Goal: Find specific page/section

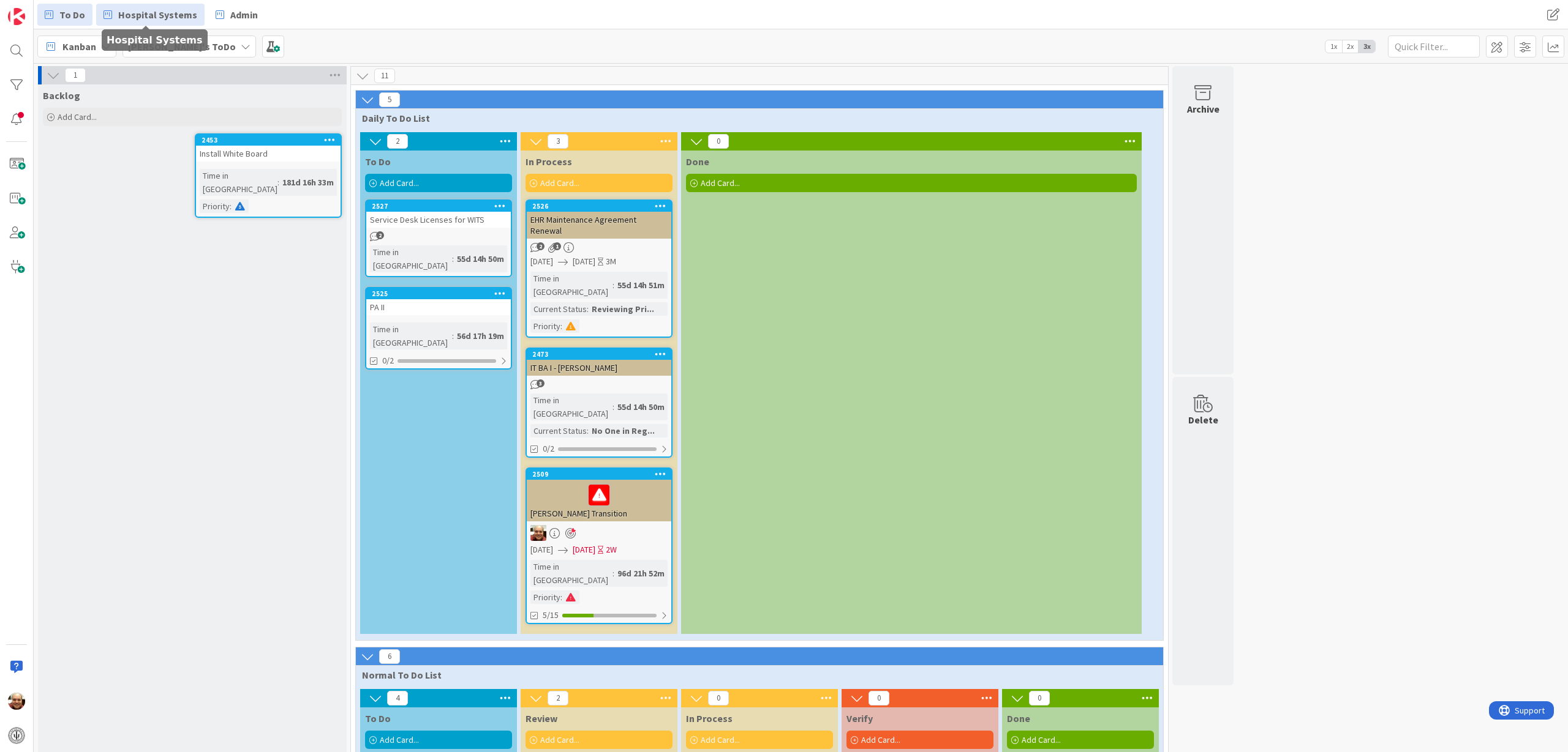
click at [125, 12] on span "Hospital Systems" at bounding box center [158, 14] width 79 height 14
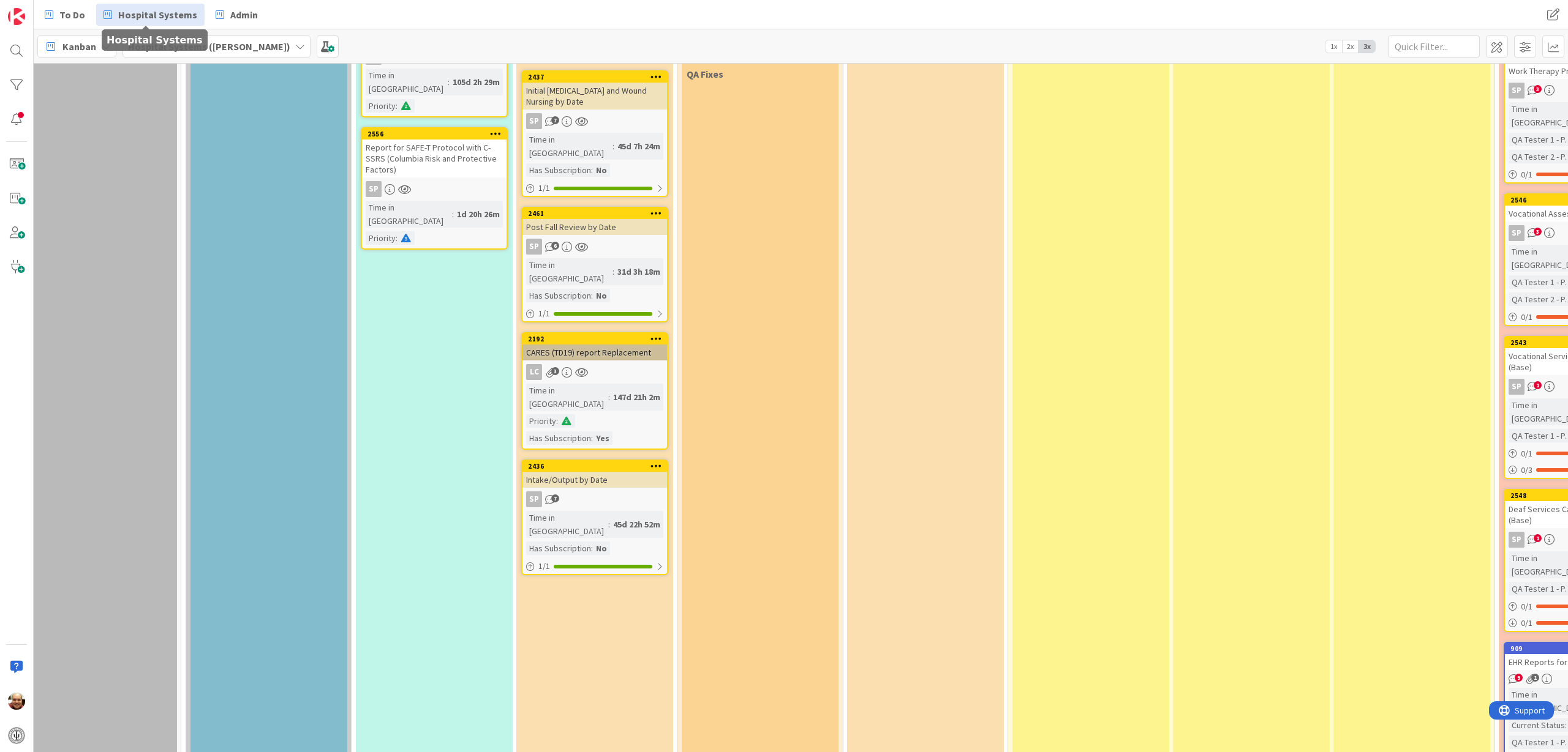
scroll to position [2078, 0]
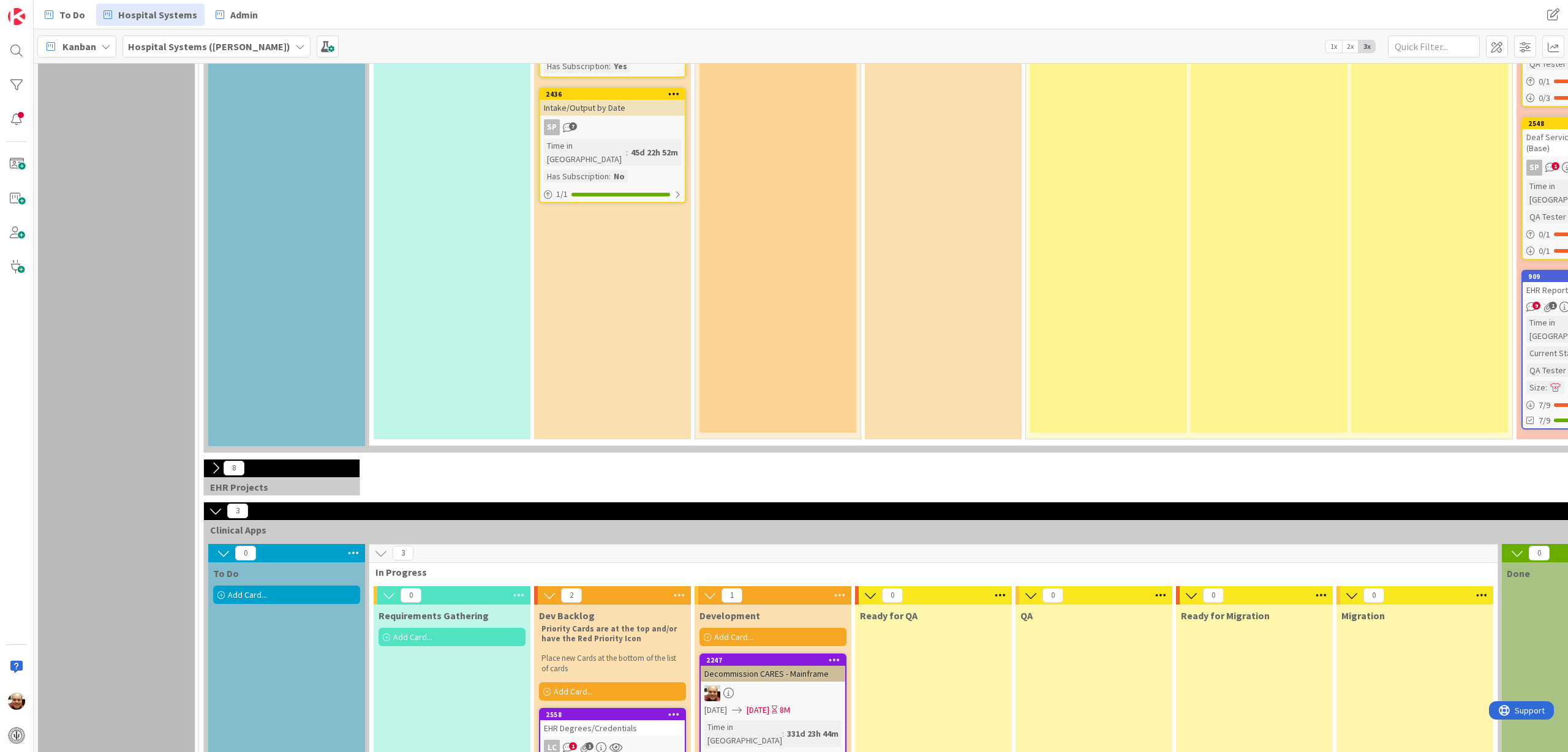
scroll to position [2451, 0]
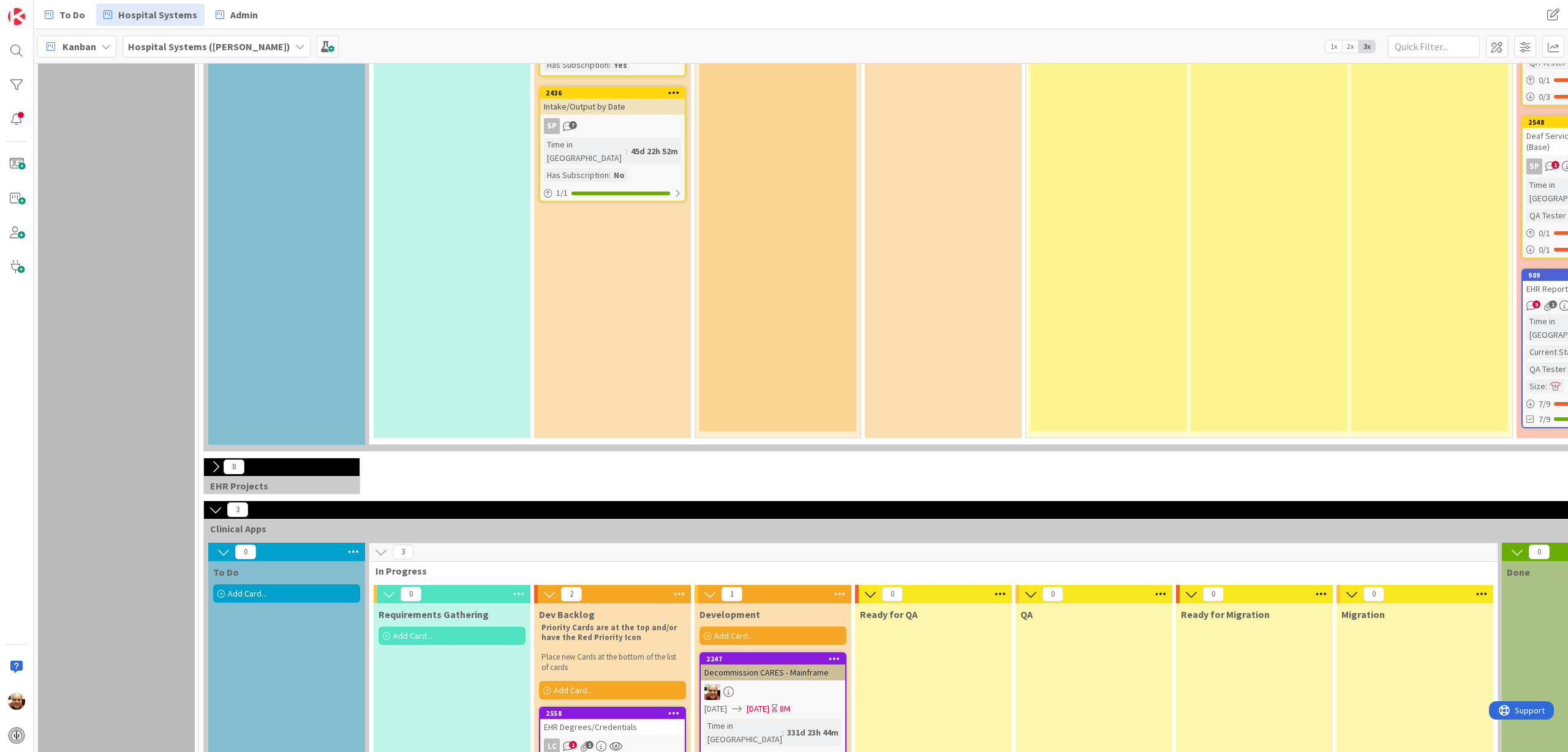
click at [585, 719] on div "EHR Degrees/Credentials" at bounding box center [612, 727] width 145 height 16
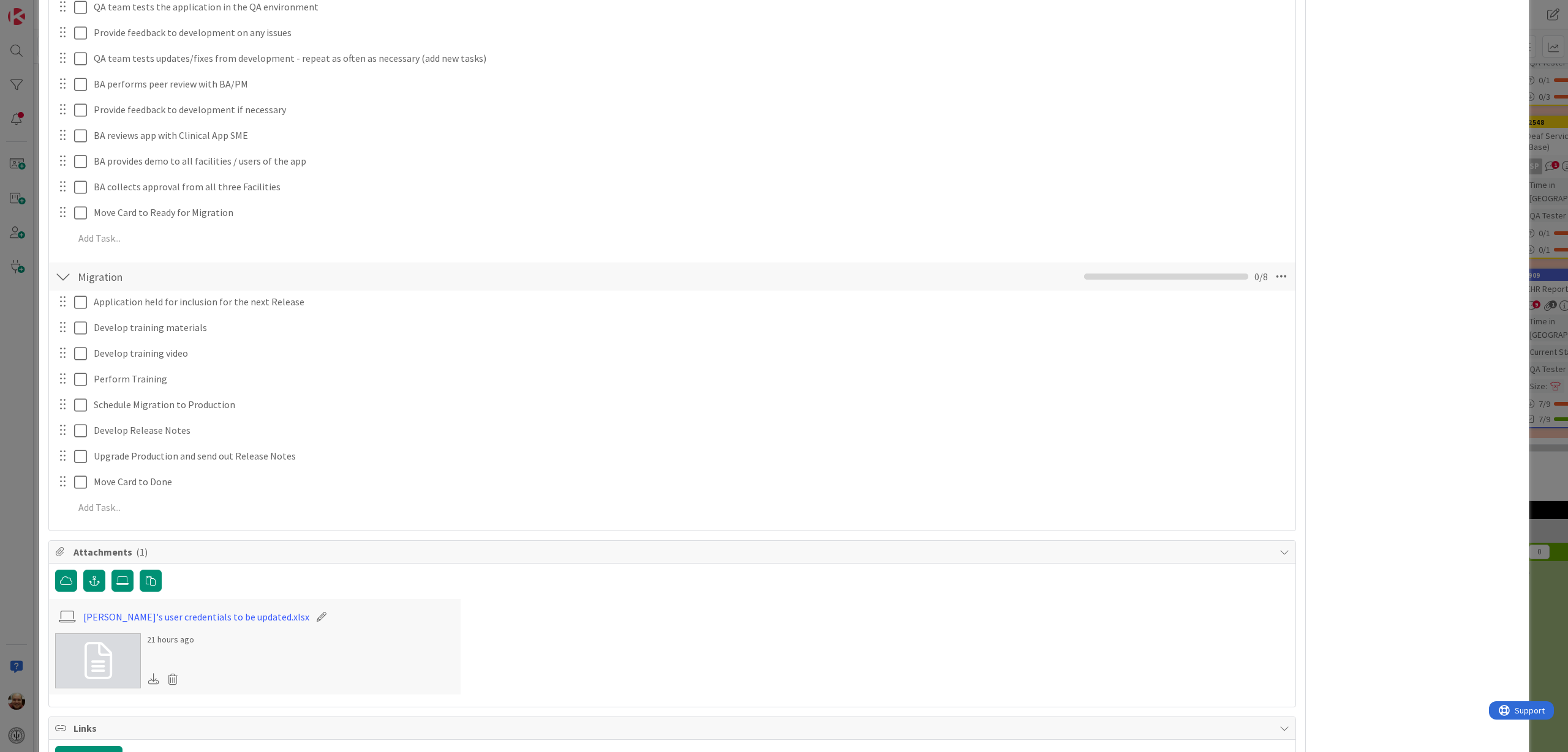
scroll to position [1583, 0]
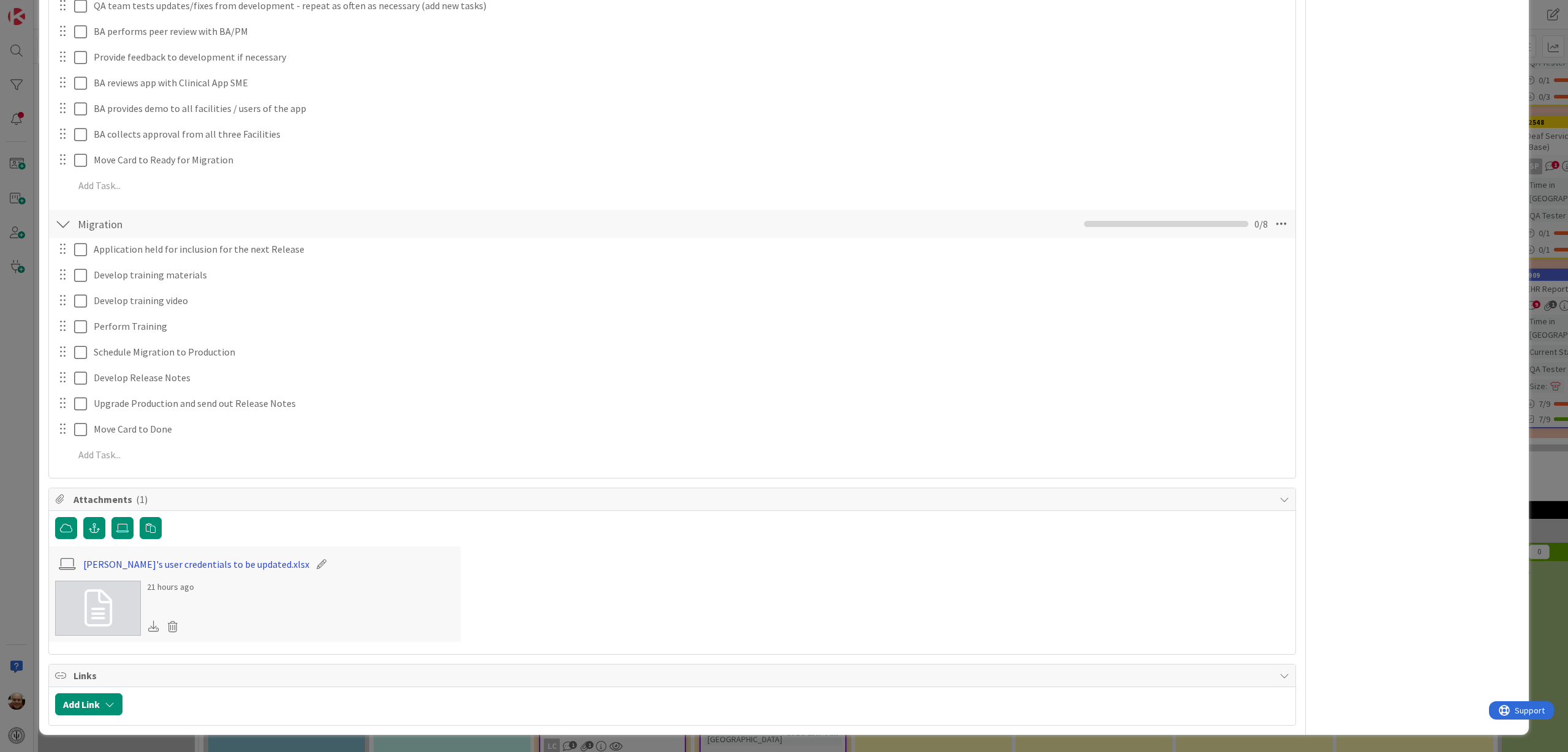
click at [212, 565] on link "[PERSON_NAME]'s user credentials to be updated.xlsx" at bounding box center [196, 564] width 226 height 14
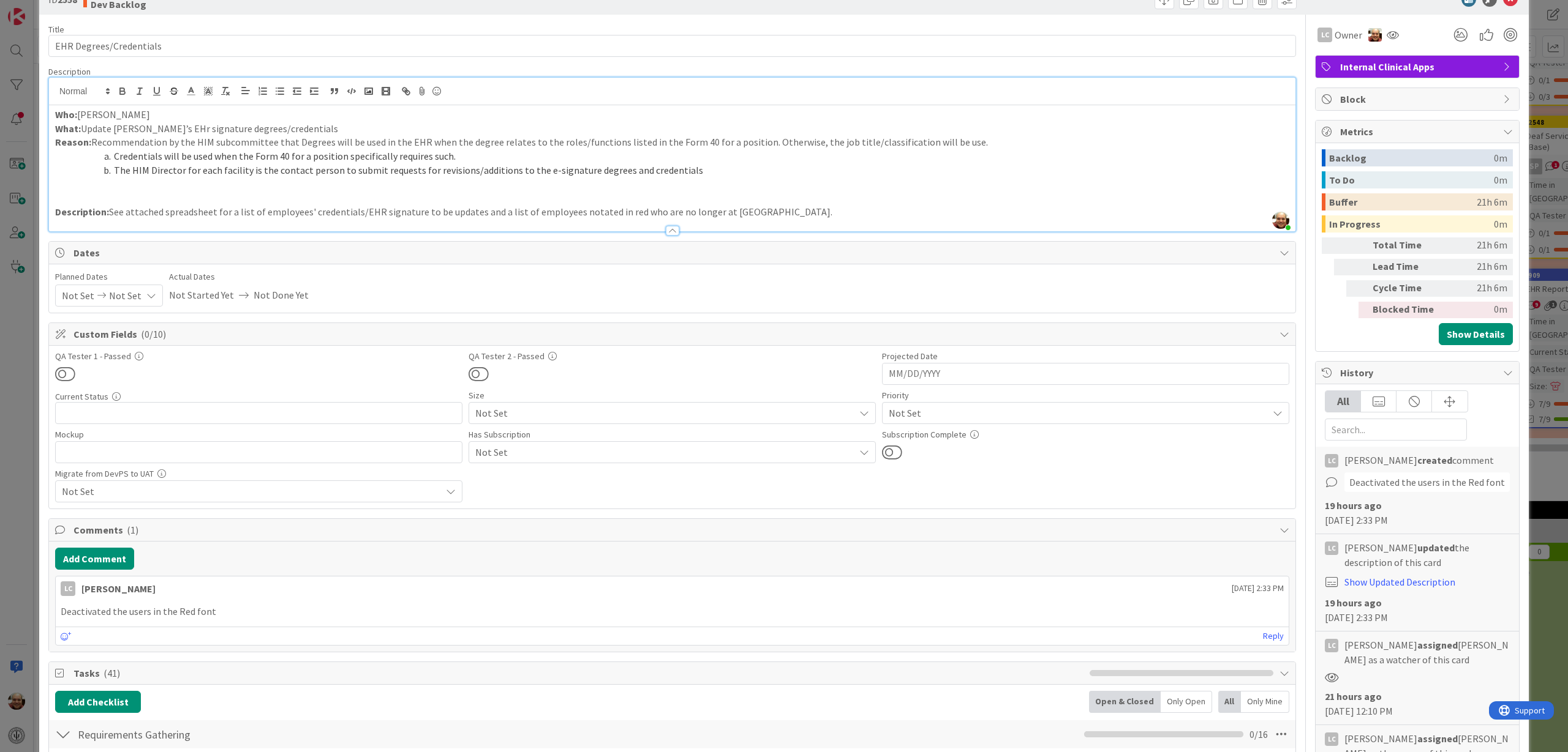
scroll to position [0, 0]
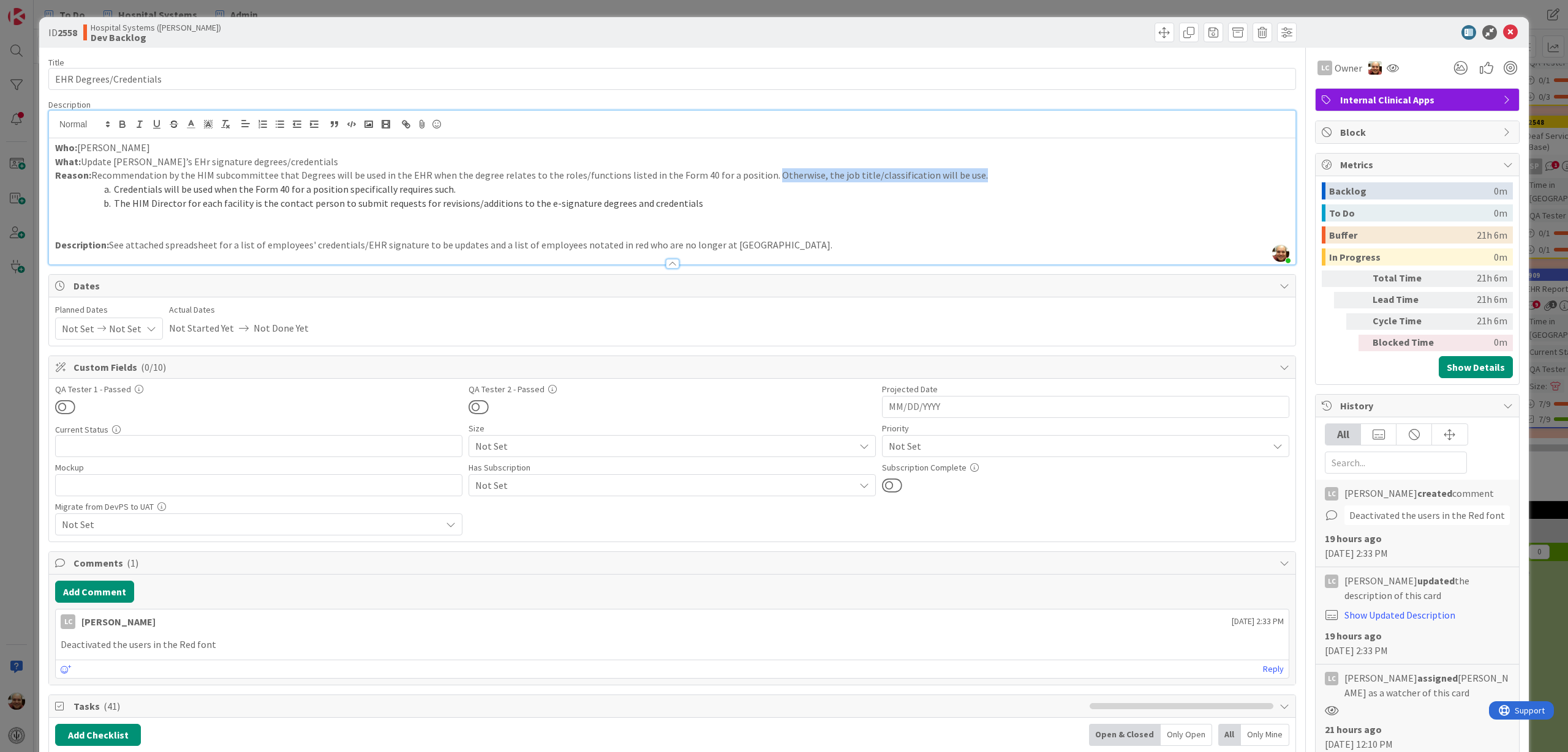
drag, startPoint x: 951, startPoint y: 173, endPoint x: 753, endPoint y: 177, distance: 198.0
click at [753, 177] on p "Reason: Recommendation by the HIM subcommittee that Degrees will be used in the…" at bounding box center [672, 176] width 1235 height 14
click at [1503, 28] on icon at bounding box center [1510, 32] width 14 height 14
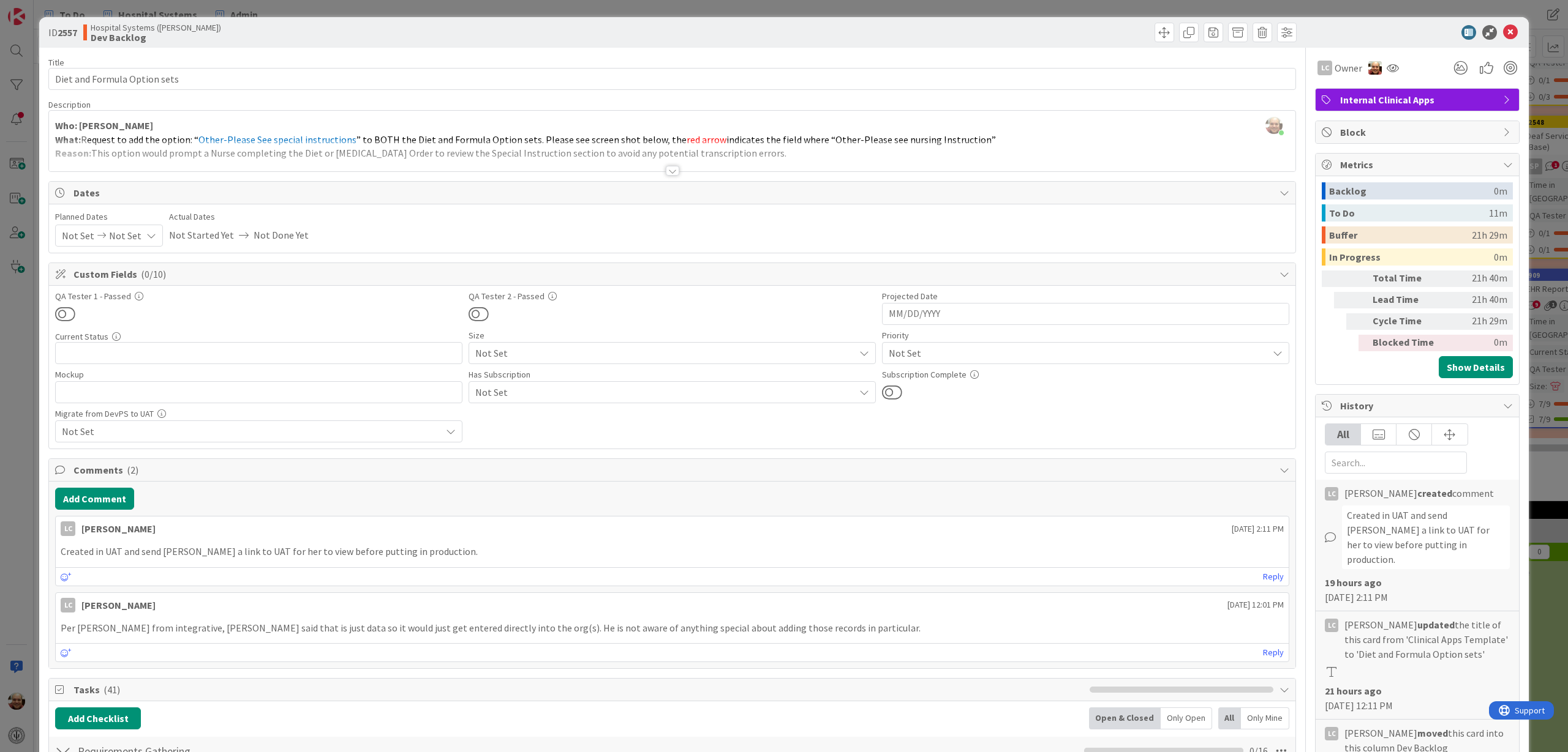
click at [668, 169] on div at bounding box center [672, 171] width 14 height 10
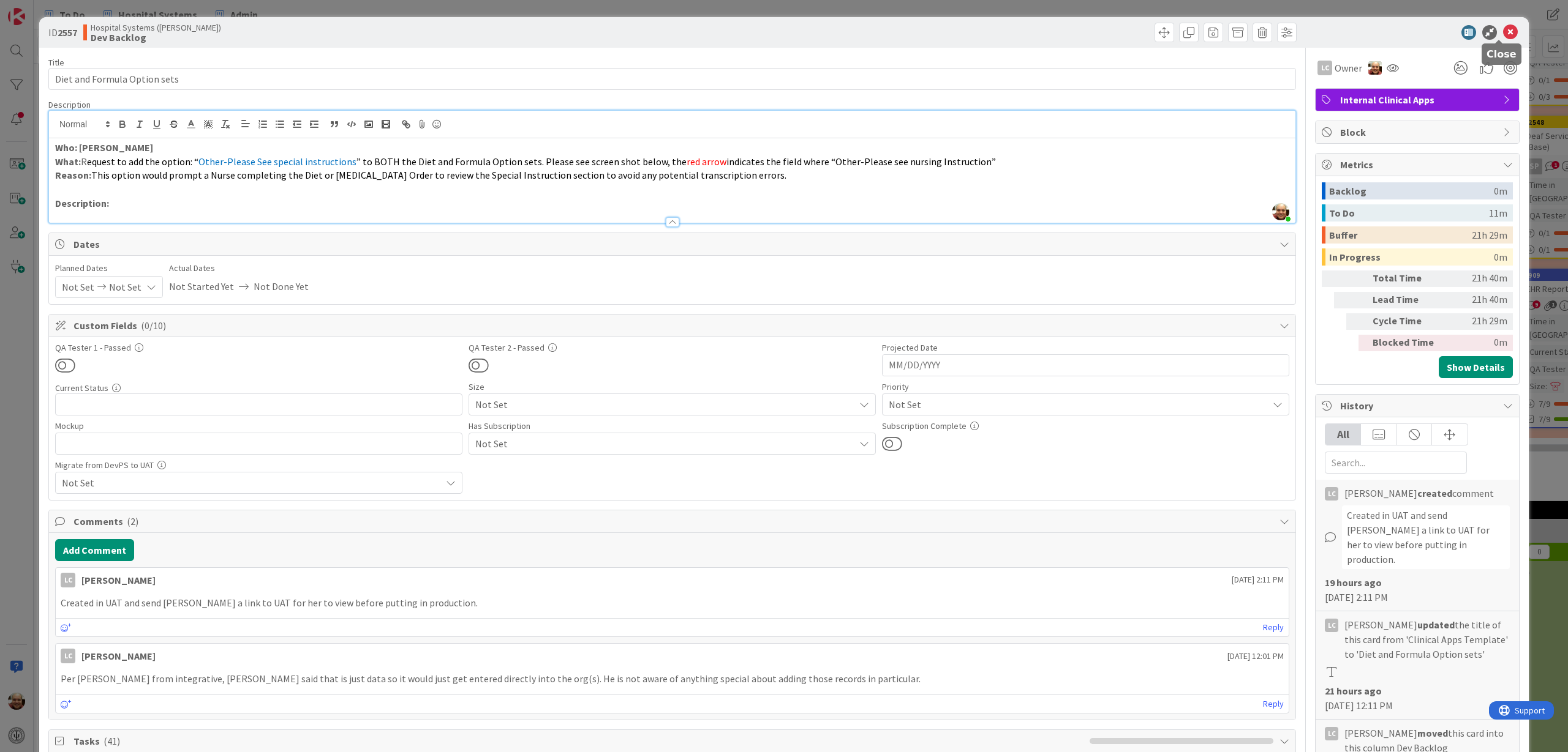
click at [1503, 28] on icon at bounding box center [1510, 32] width 14 height 14
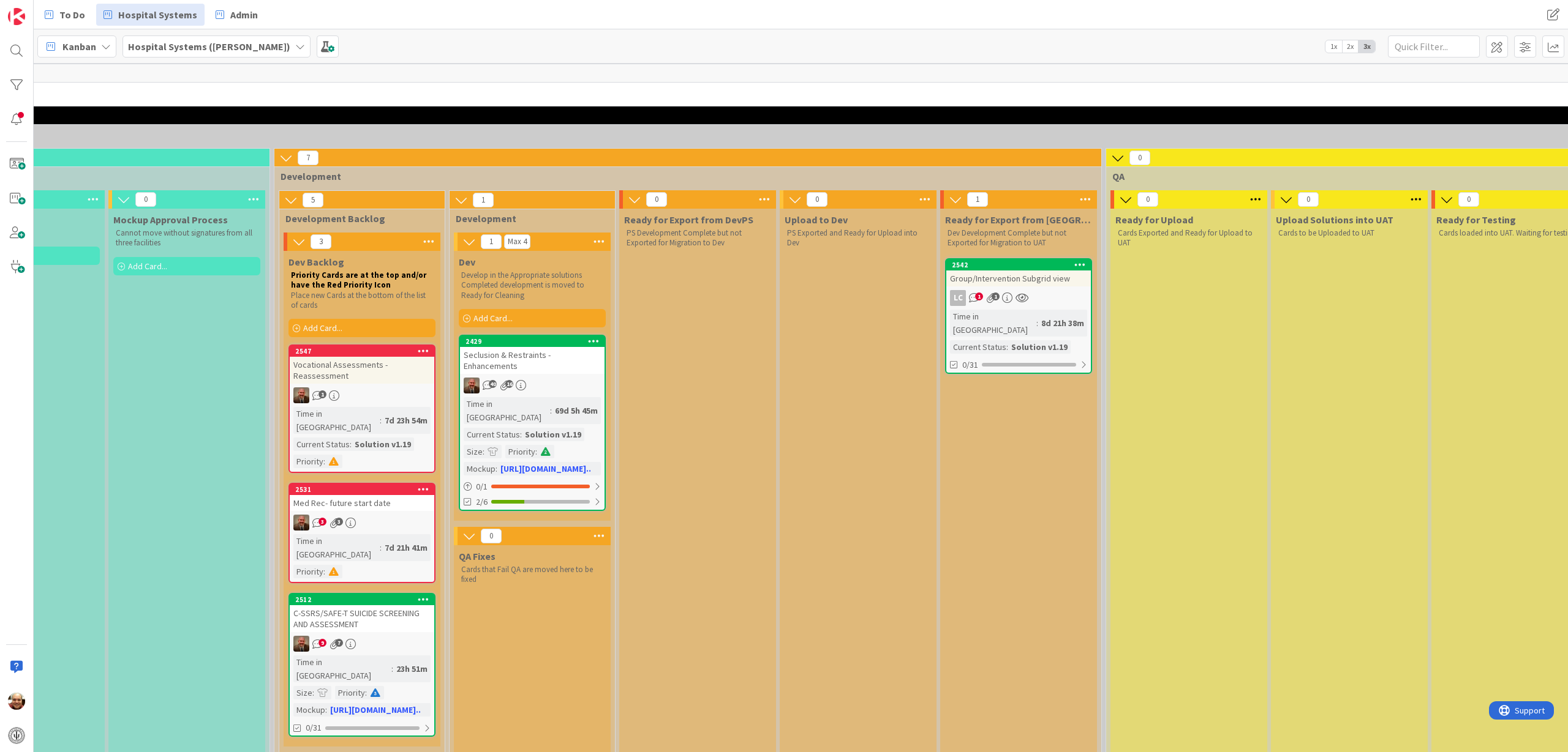
scroll to position [2, 779]
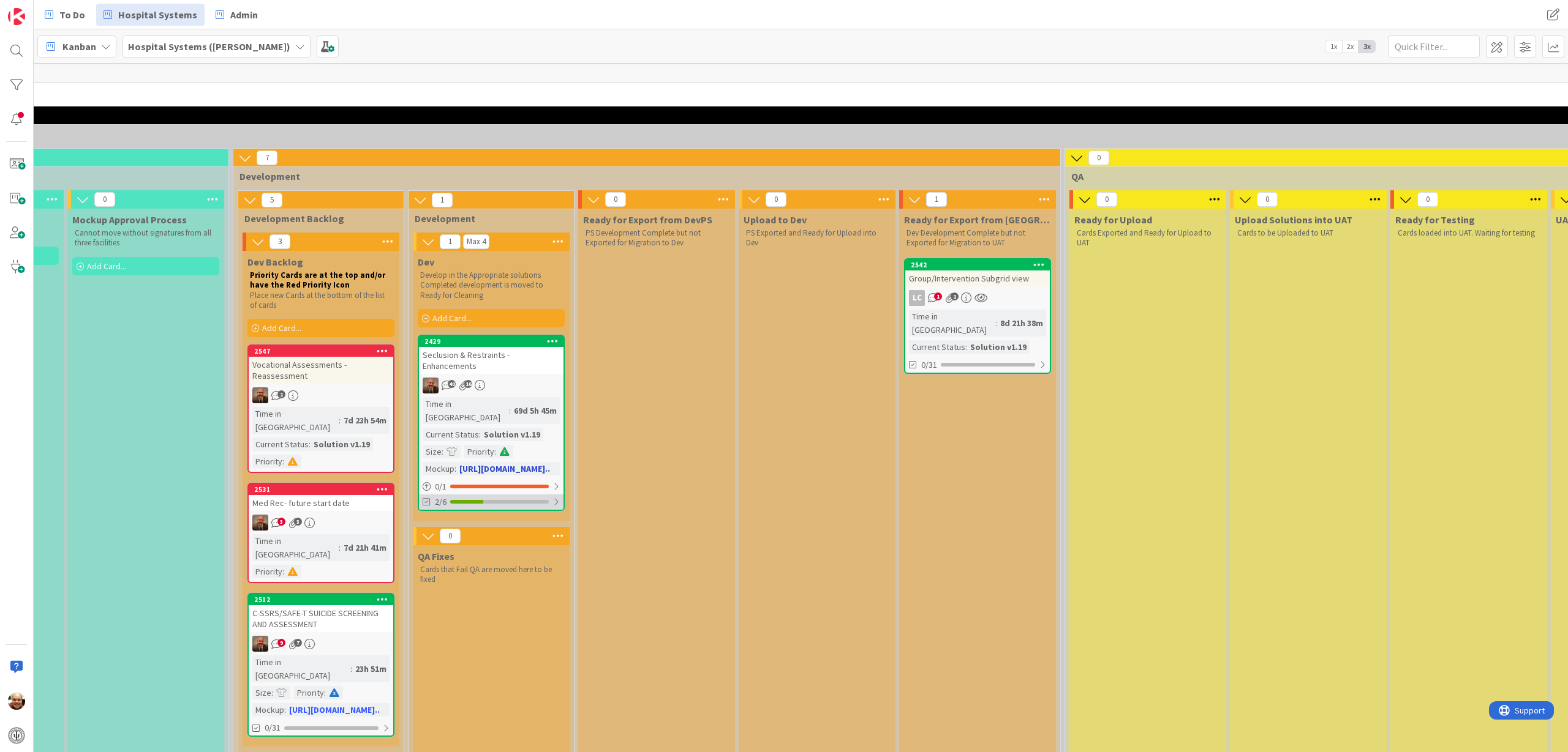
click at [518, 500] on div at bounding box center [499, 502] width 98 height 4
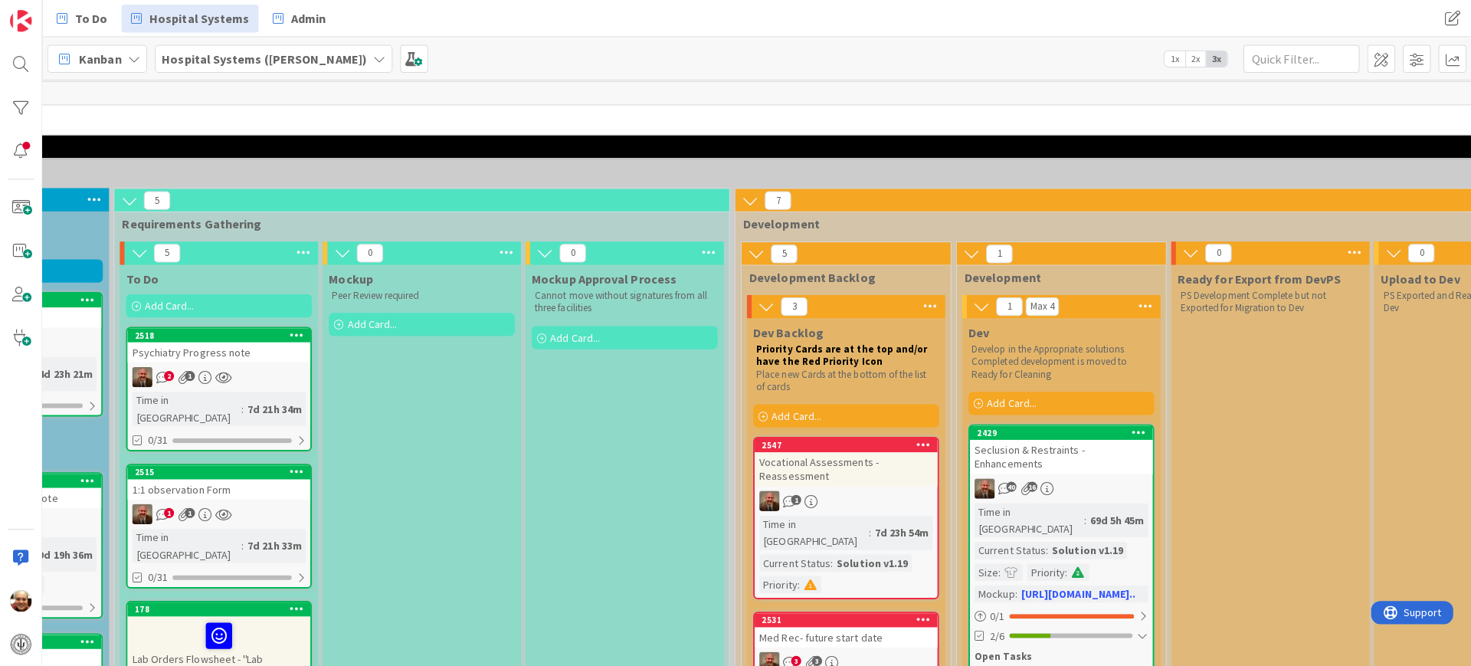
scroll to position [3, 539]
